Goal: Check status: Check status

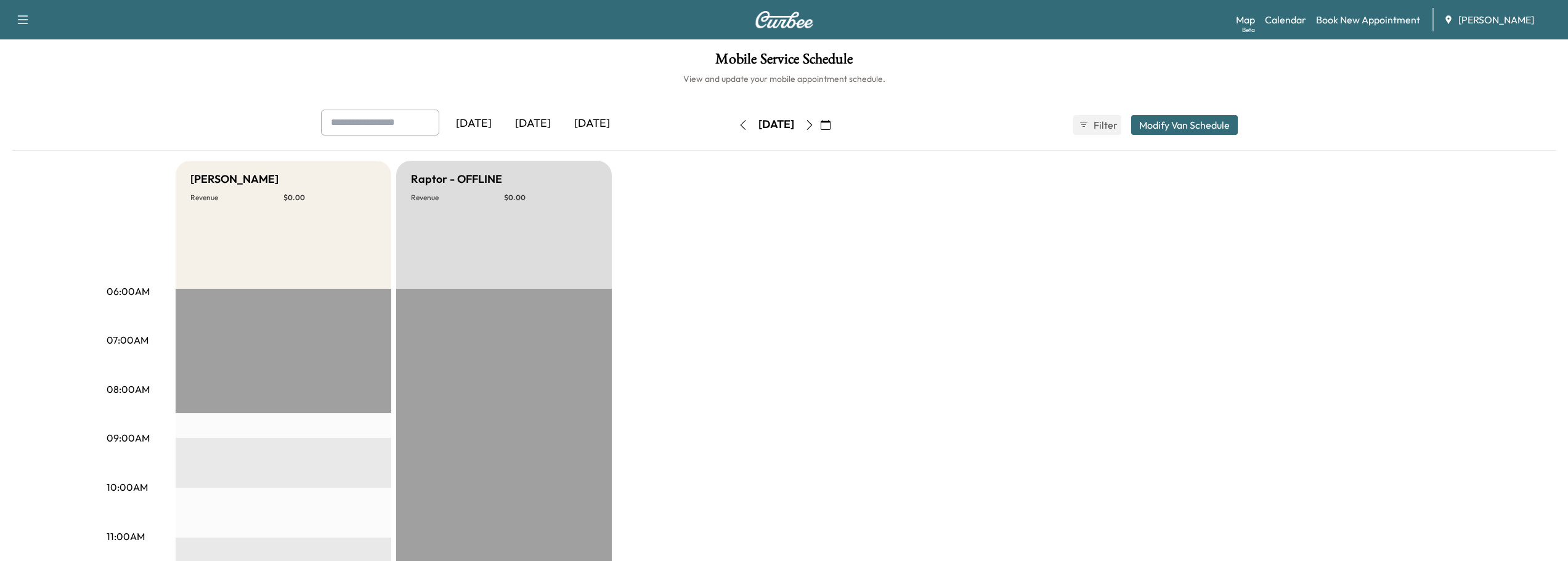
click at [738, 121] on icon "button" at bounding box center [743, 125] width 10 height 10
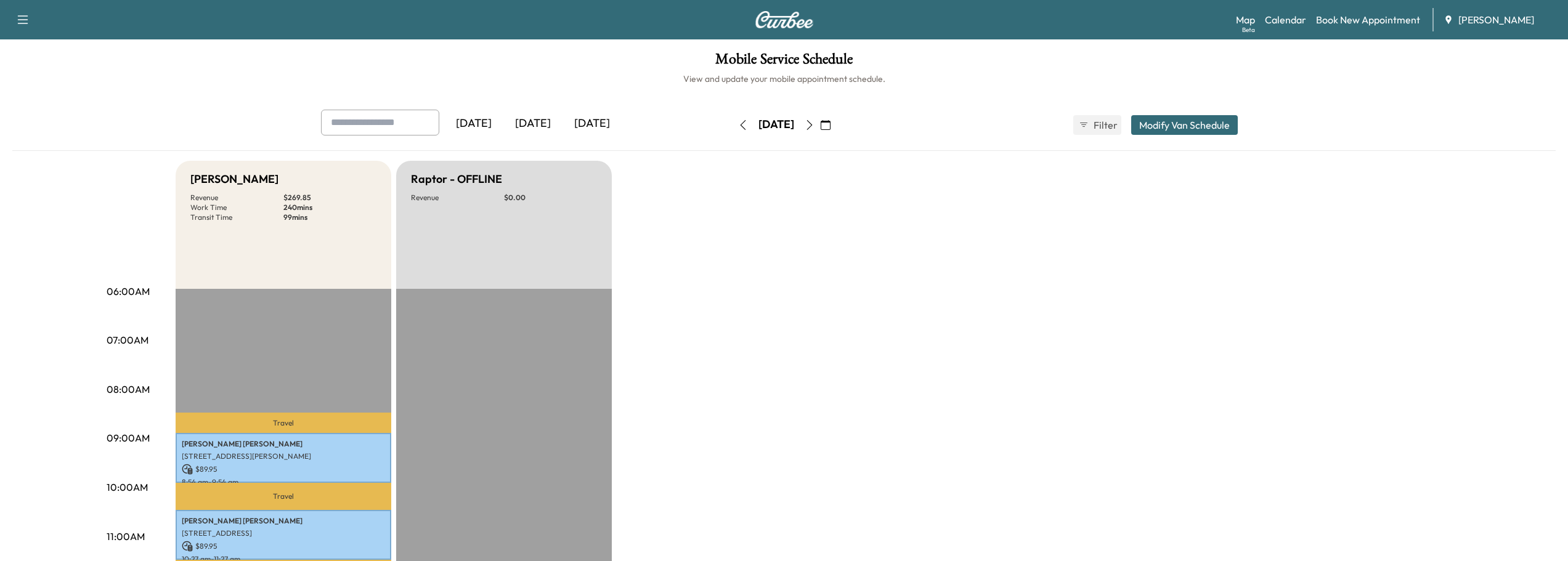
click at [814, 124] on icon "button" at bounding box center [809, 125] width 10 height 10
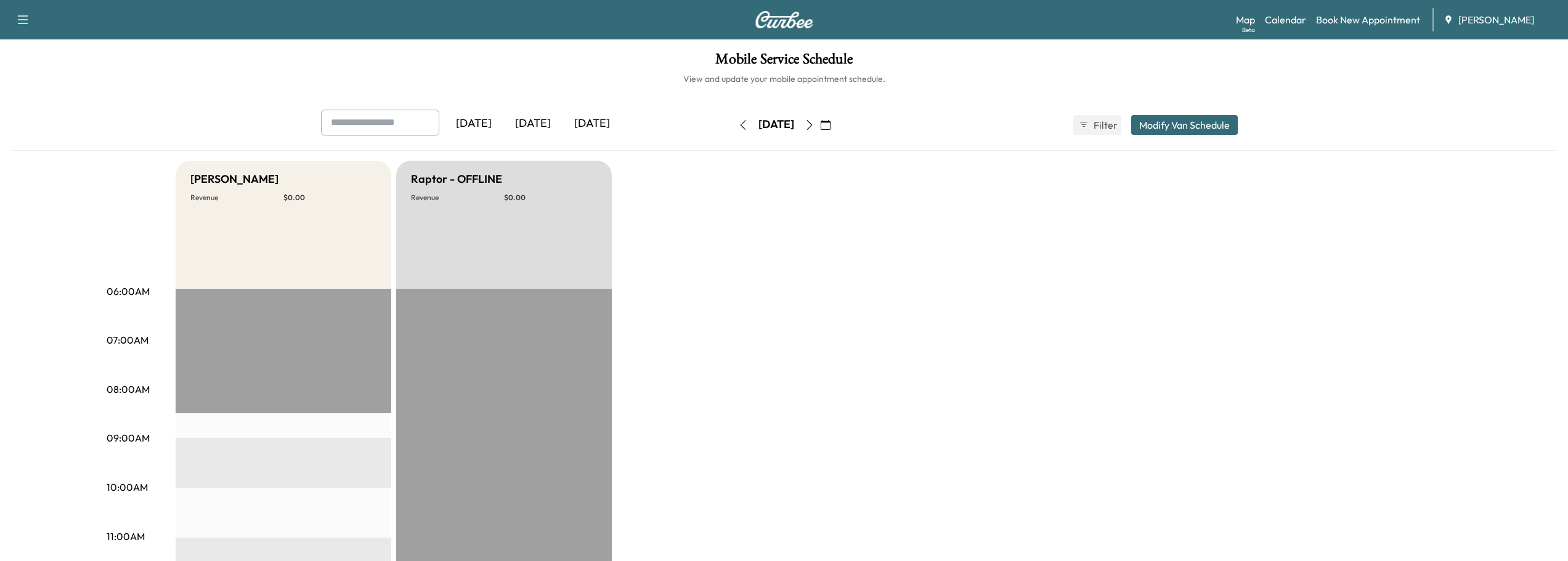
click at [814, 124] on icon "button" at bounding box center [809, 125] width 10 height 10
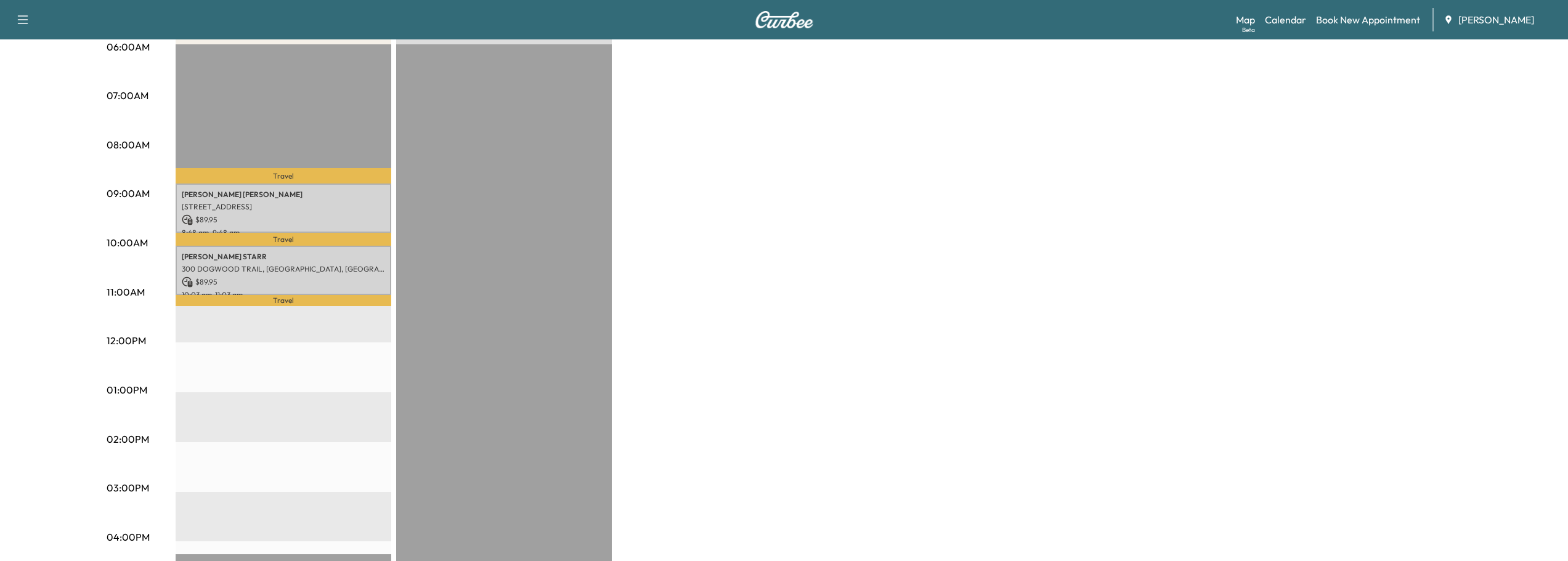
scroll to position [61, 0]
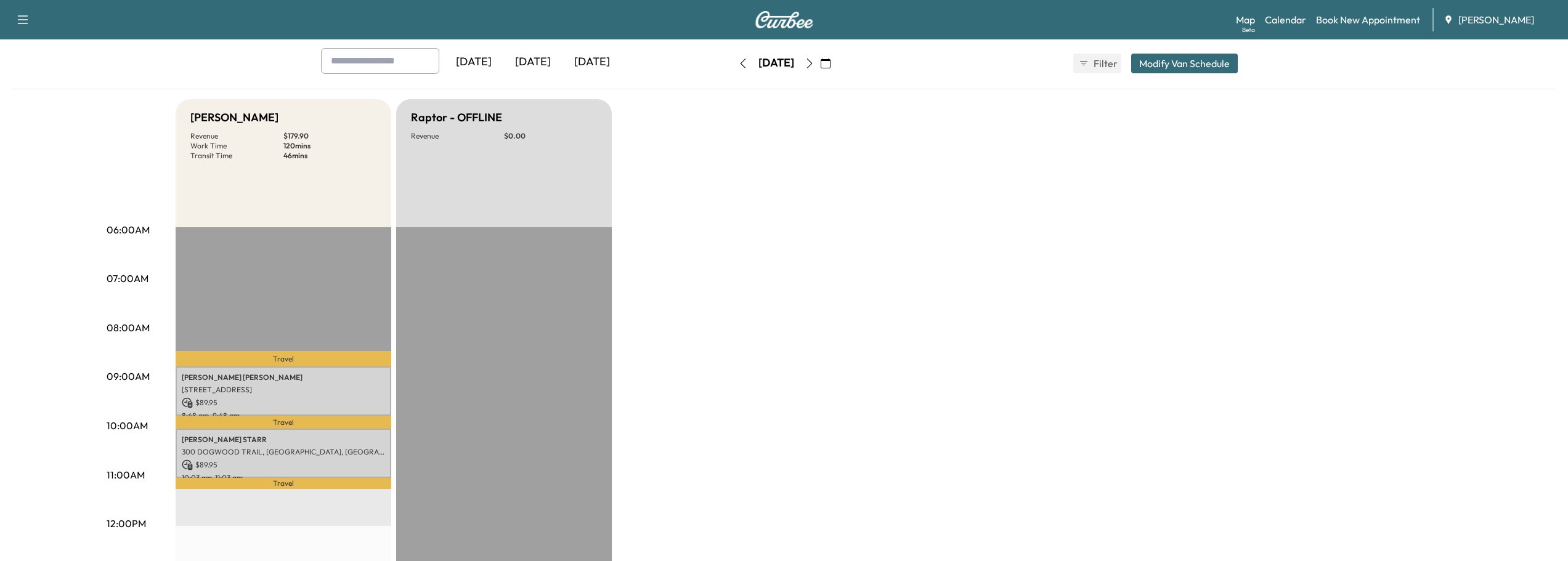
click at [738, 59] on icon "button" at bounding box center [743, 64] width 10 height 10
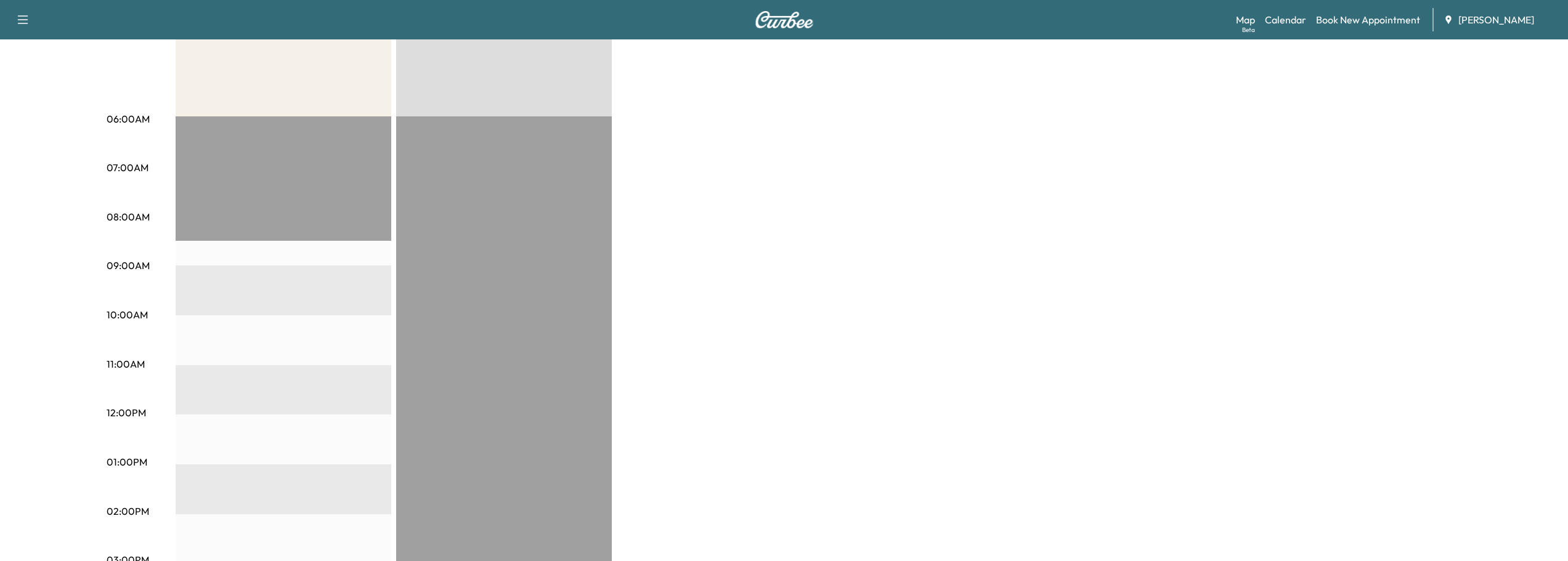
scroll to position [185, 0]
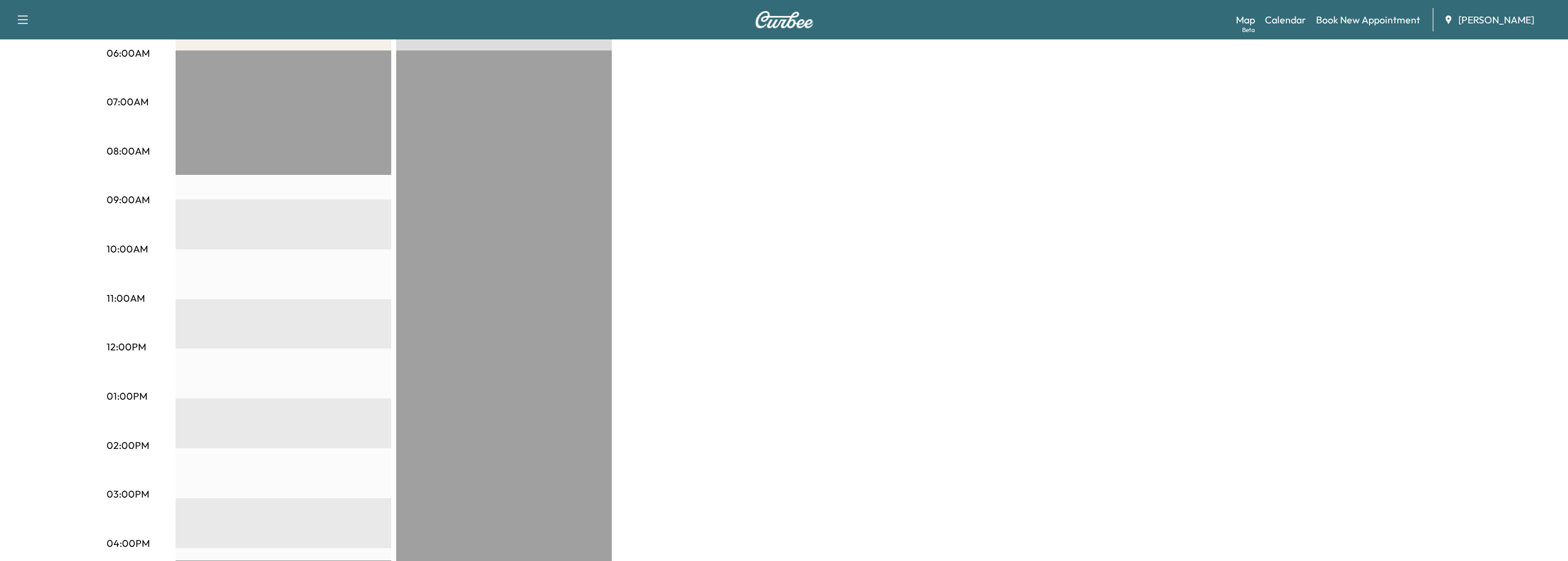
scroll to position [246, 0]
